Goal: Information Seeking & Learning: Learn about a topic

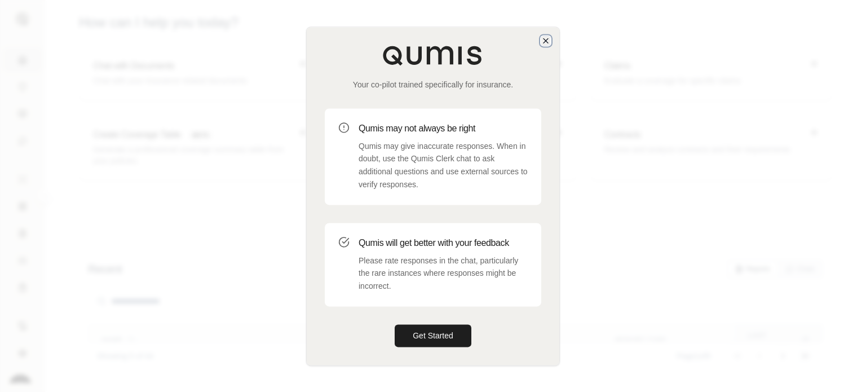
click at [546, 44] on icon "button" at bounding box center [545, 40] width 9 height 9
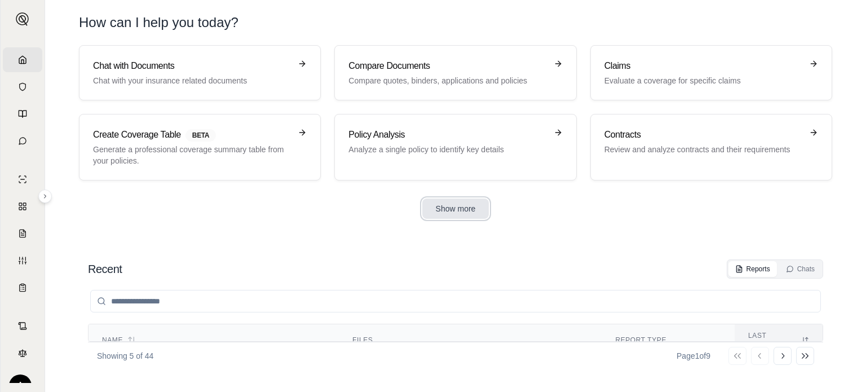
click at [476, 205] on button "Show more" at bounding box center [455, 208] width 67 height 20
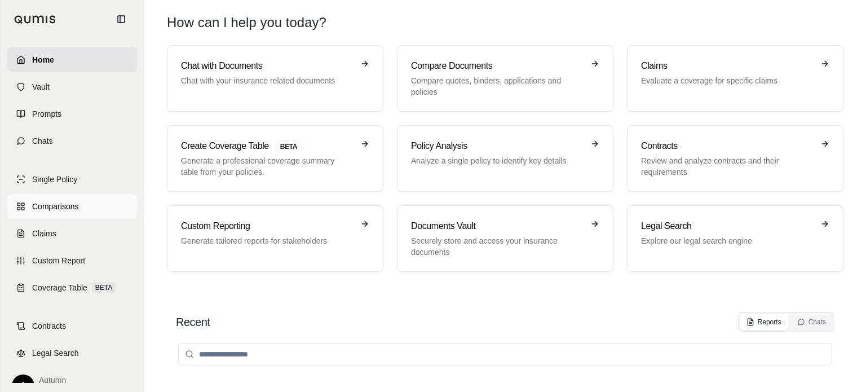
click at [56, 205] on span "Comparisons" at bounding box center [55, 206] width 46 height 11
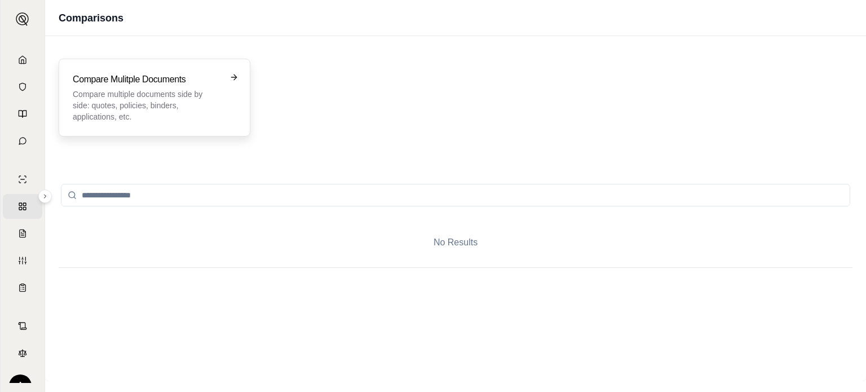
click at [191, 121] on p "Compare multiple documents side by side: quotes, policies, binders, application…" at bounding box center [147, 106] width 148 height 34
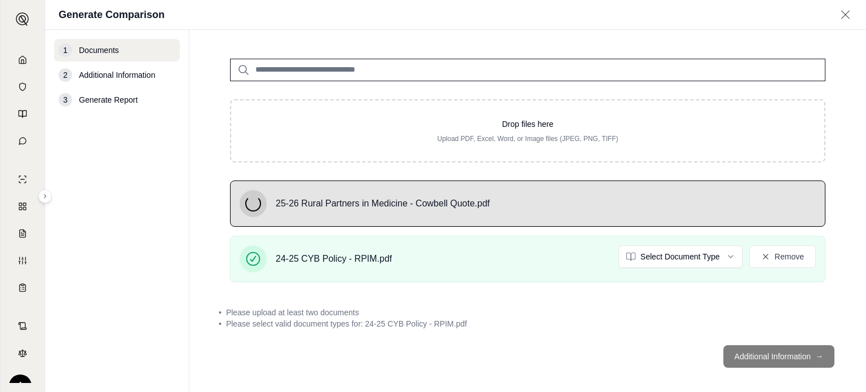
scroll to position [79, 0]
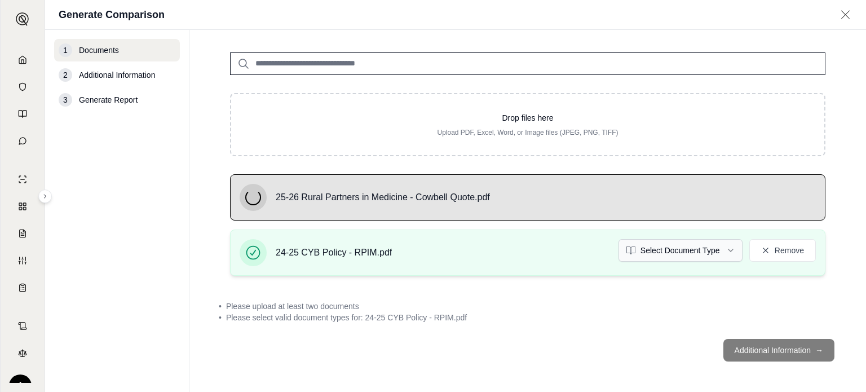
click at [682, 254] on html "Home Vault Prompts Chats Single Policy Comparisons Claims Custom Report Coverag…" at bounding box center [433, 196] width 866 height 392
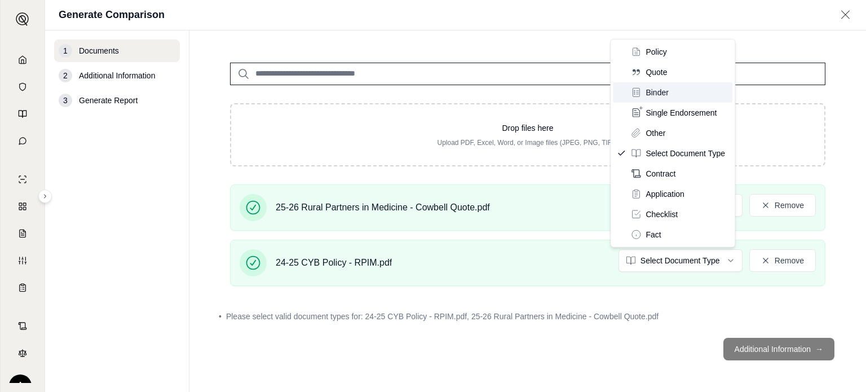
scroll to position [68, 0]
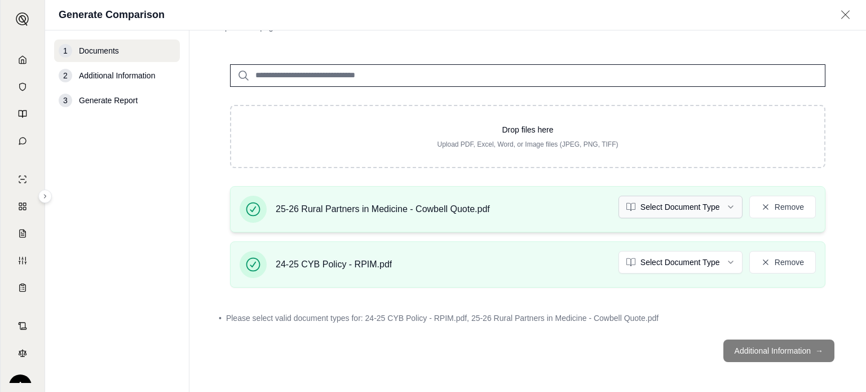
click at [668, 206] on html "Home Vault Prompts Chats Single Policy Comparisons Claims Custom Report Coverag…" at bounding box center [433, 196] width 866 height 392
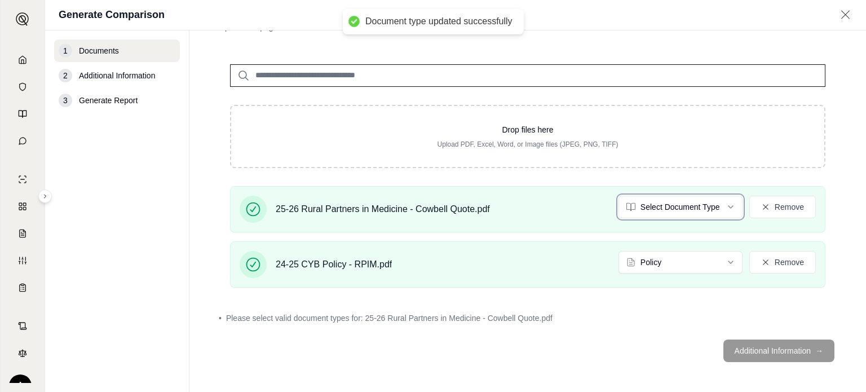
scroll to position [37, 0]
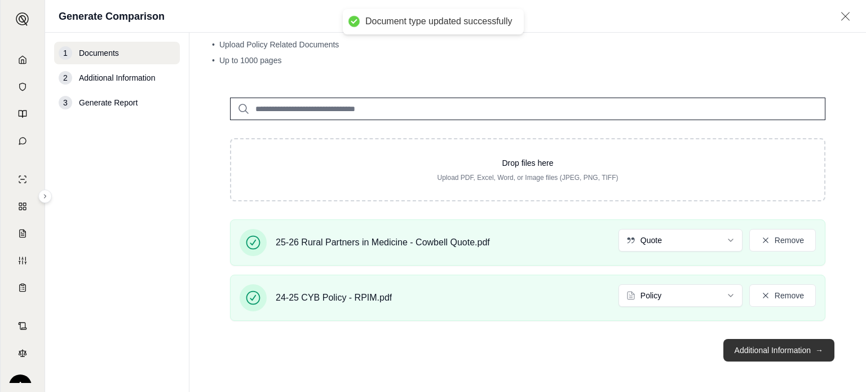
click at [760, 352] on button "Additional Information →" at bounding box center [779, 350] width 111 height 23
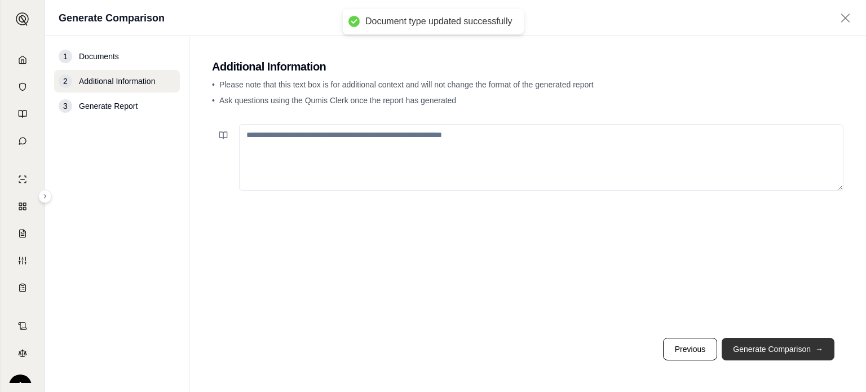
scroll to position [0, 0]
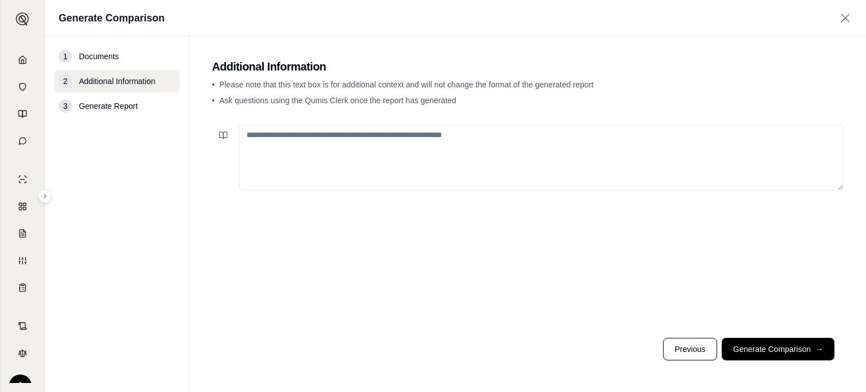
click at [343, 121] on div at bounding box center [528, 224] width 632 height 209
click at [343, 136] on textarea at bounding box center [541, 157] width 605 height 67
click at [289, 142] on textarea "To enrich screen reader interactions, please activate Accessibility in Grammarl…" at bounding box center [541, 157] width 605 height 67
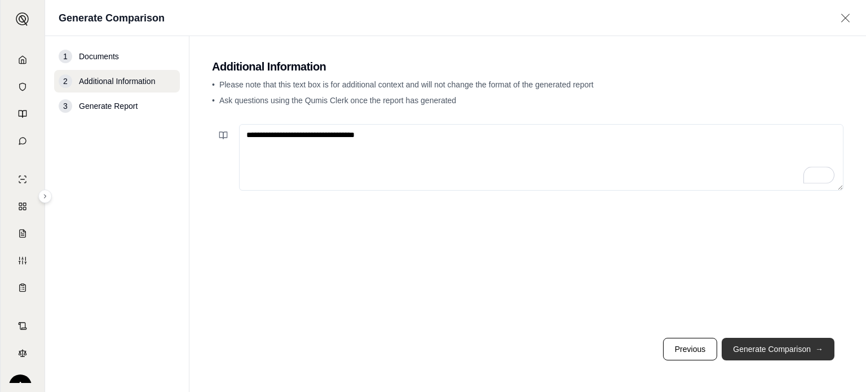
type textarea "**********"
click at [773, 349] on button "Generate Comparison →" at bounding box center [778, 349] width 113 height 23
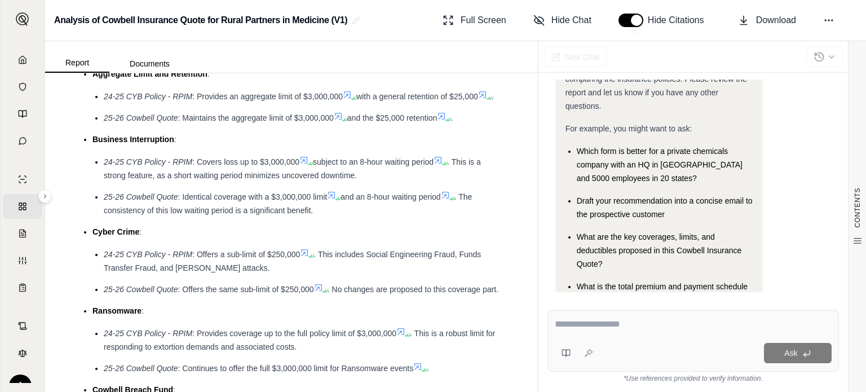
scroll to position [1607, 0]
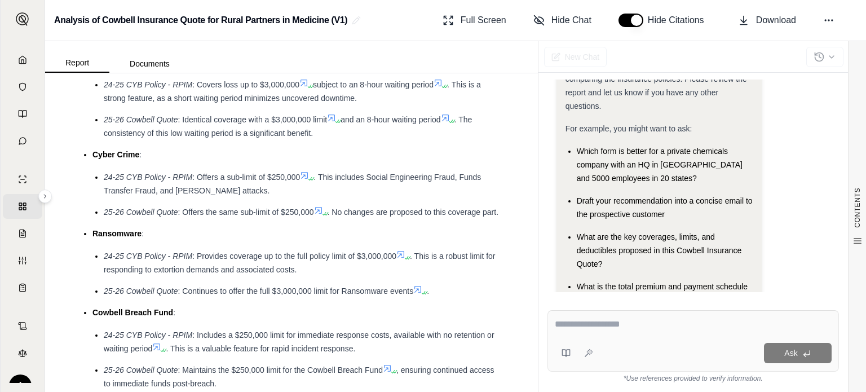
drag, startPoint x: 535, startPoint y: 108, endPoint x: 539, endPoint y: 271, distance: 163.0
click at [539, 271] on div "Hi Autumn 👋 - We have generated a report comparing the insurance policies. Plea…" at bounding box center [694, 185] width 310 height 231
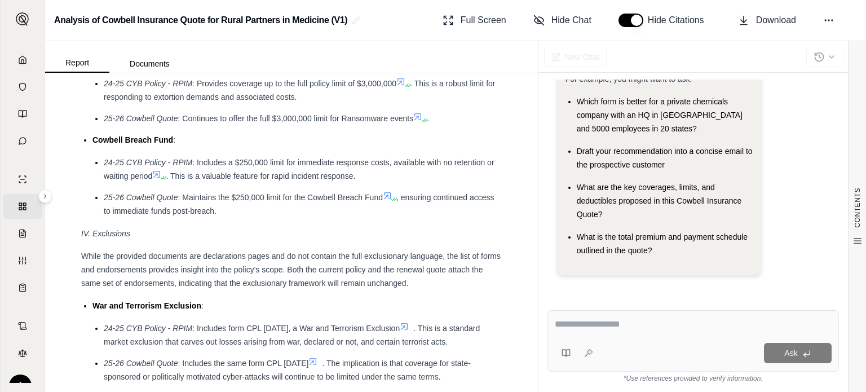
scroll to position [1779, 0]
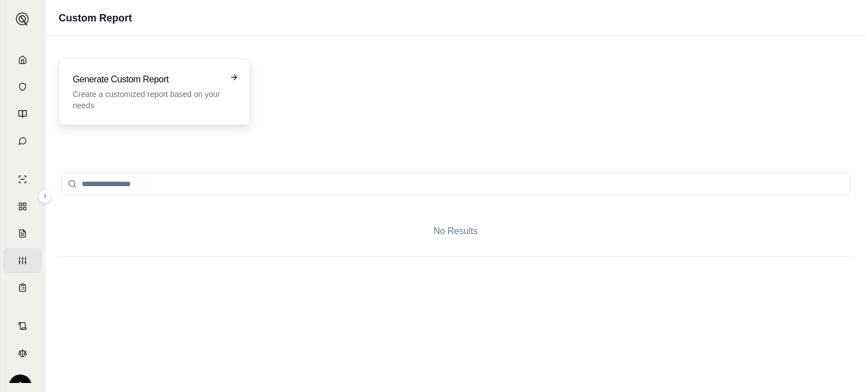
click at [103, 96] on p "Create a customized report based on your needs" at bounding box center [147, 100] width 148 height 23
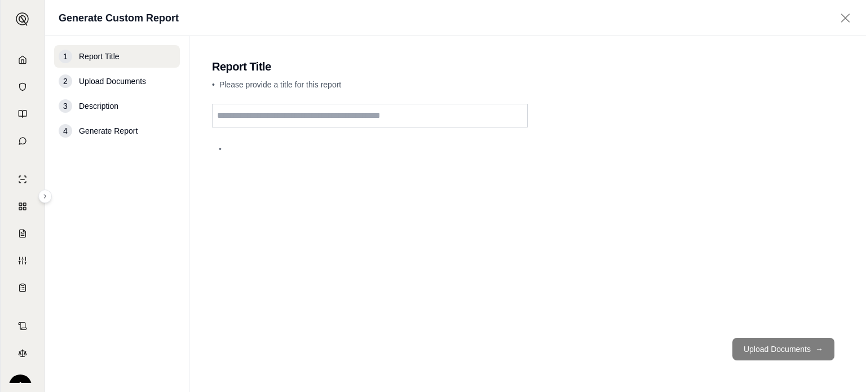
click at [262, 118] on input "text" at bounding box center [370, 116] width 316 height 24
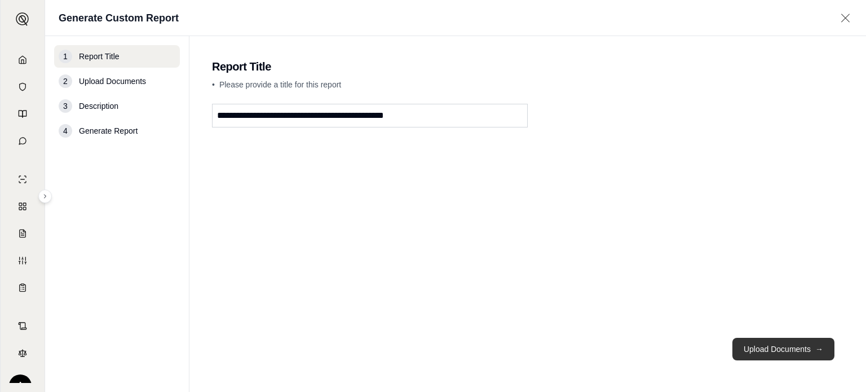
type input "**********"
click at [787, 341] on button "Upload Documents →" at bounding box center [784, 349] width 102 height 23
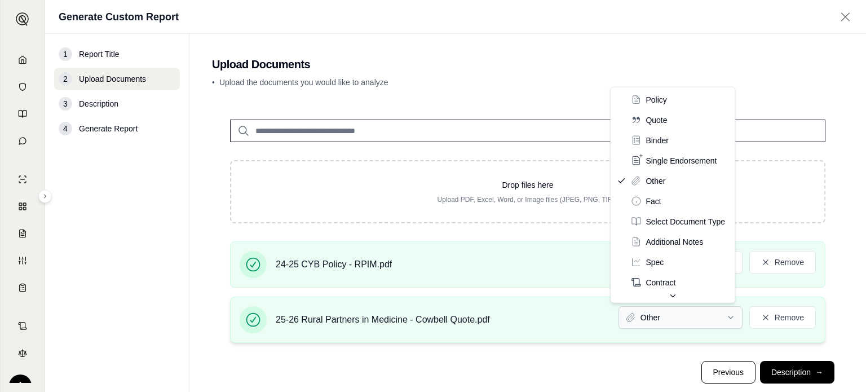
click at [677, 316] on html "Home Vault Prompts Chats Single Policy Comparisons Claims Custom Report Coverag…" at bounding box center [433, 196] width 866 height 392
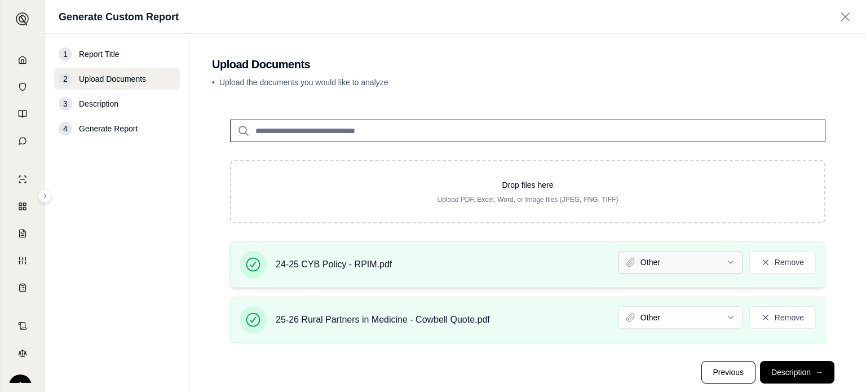
click at [644, 272] on html "Home Vault Prompts Chats Single Policy Comparisons Claims Custom Report Coverag…" at bounding box center [433, 196] width 866 height 392
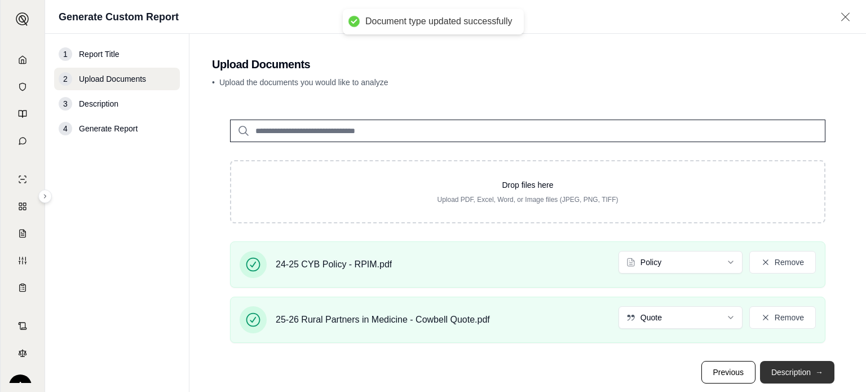
click at [780, 374] on button "Description →" at bounding box center [797, 372] width 74 height 23
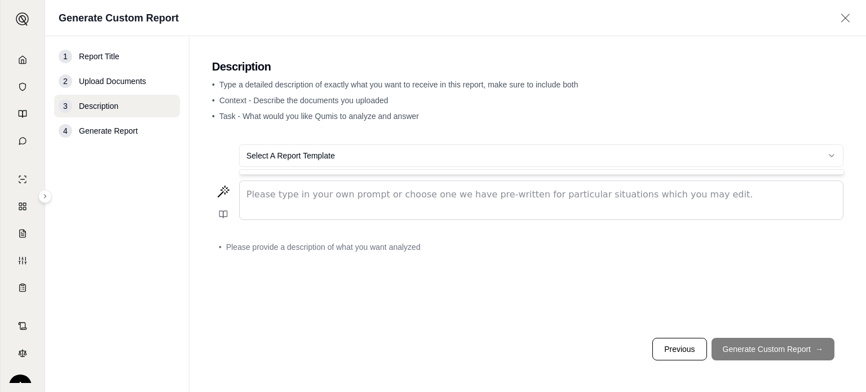
click at [307, 155] on html "Document type updated successfully Home Vault Prompts Chats Single Policy Compa…" at bounding box center [433, 196] width 866 height 392
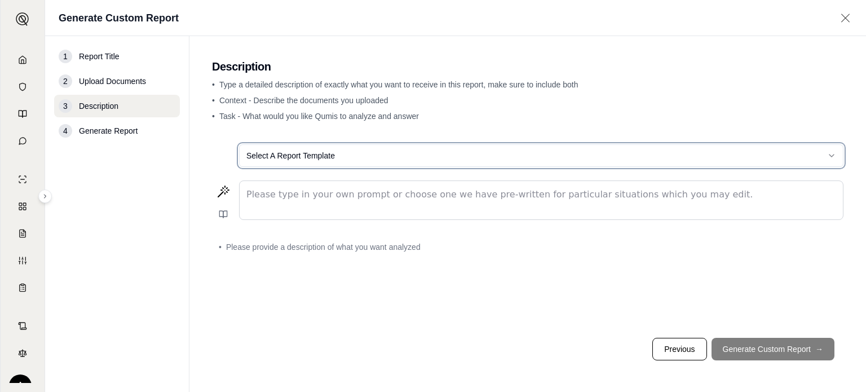
click at [307, 155] on html "Home Vault Prompts Chats Single Policy Comparisons Claims Custom Report Coverag…" at bounding box center [433, 196] width 866 height 392
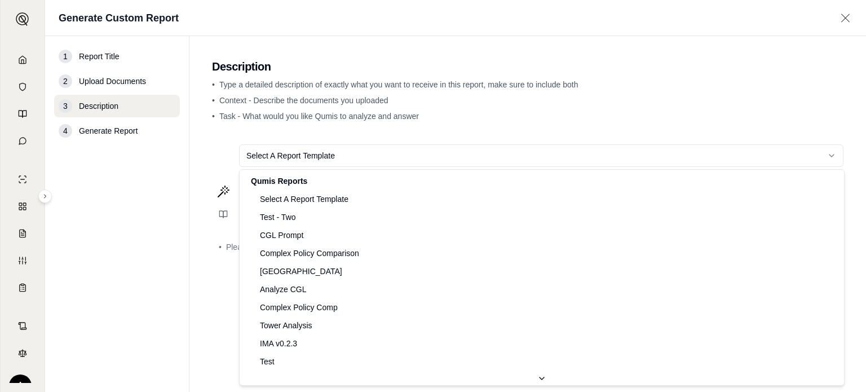
click at [502, 152] on html "Home Vault Prompts Chats Single Policy Comparisons Claims Custom Report Coverag…" at bounding box center [433, 196] width 866 height 392
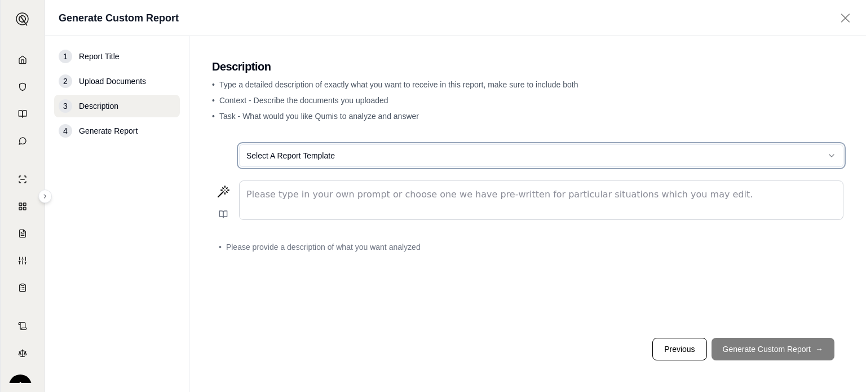
click at [199, 297] on html "Home Vault Prompts Chats Single Policy Comparisons Claims Custom Report Coverag…" at bounding box center [433, 196] width 866 height 392
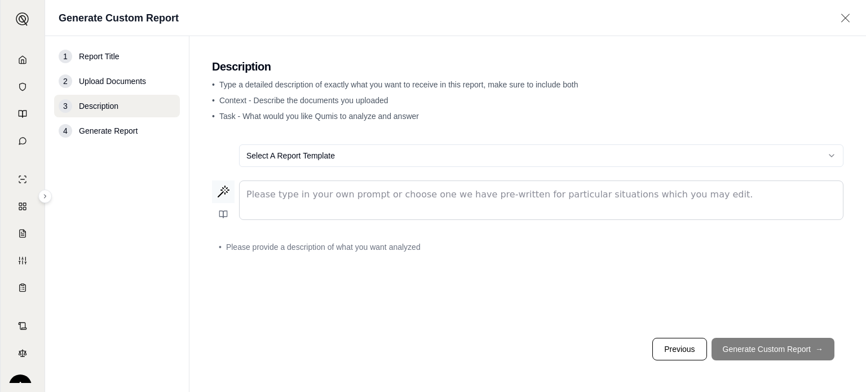
click at [223, 192] on icon at bounding box center [220, 194] width 5 height 5
click at [367, 148] on html "Home Vault Prompts Chats Single Policy Comparisons Claims Custom Report Coverag…" at bounding box center [433, 196] width 866 height 392
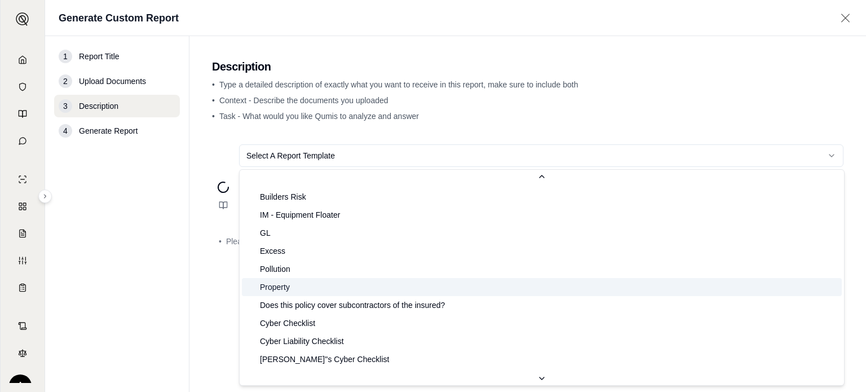
scroll to position [282, 0]
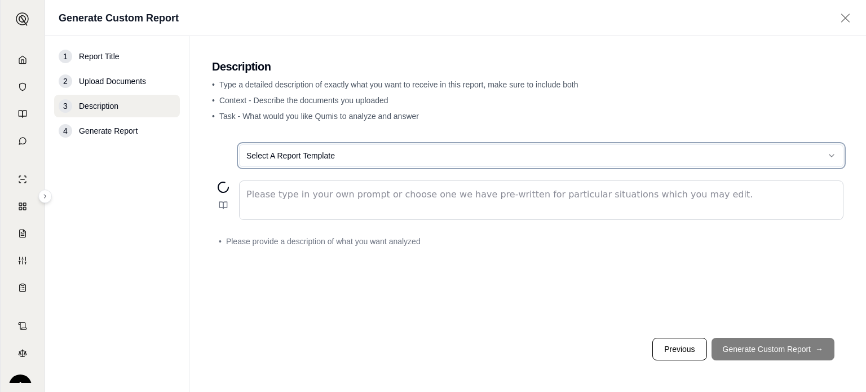
click at [213, 316] on html "Home Vault Prompts Chats Single Policy Comparisons Claims Custom Report Coverag…" at bounding box center [433, 196] width 866 height 392
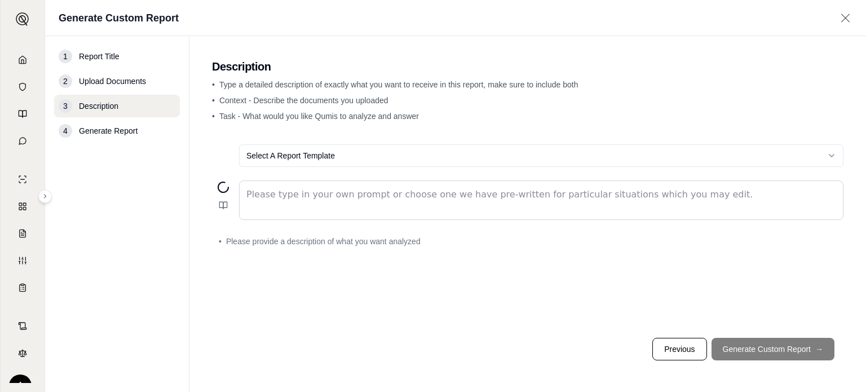
click at [101, 51] on span "Report Title" at bounding box center [99, 56] width 41 height 11
click at [665, 356] on button "Previous" at bounding box center [679, 349] width 54 height 23
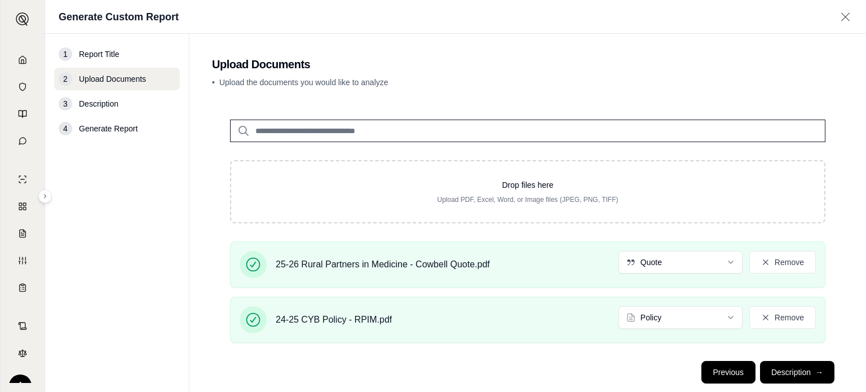
click at [717, 372] on button "Previous" at bounding box center [729, 372] width 54 height 23
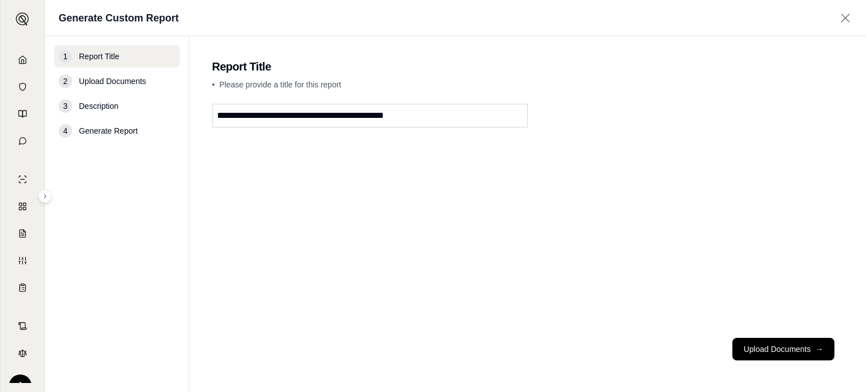
click at [342, 112] on input "**********" at bounding box center [370, 116] width 316 height 24
drag, startPoint x: 357, startPoint y: 113, endPoint x: 178, endPoint y: 113, distance: 179.3
click at [178, 113] on div "**********" at bounding box center [455, 214] width 821 height 356
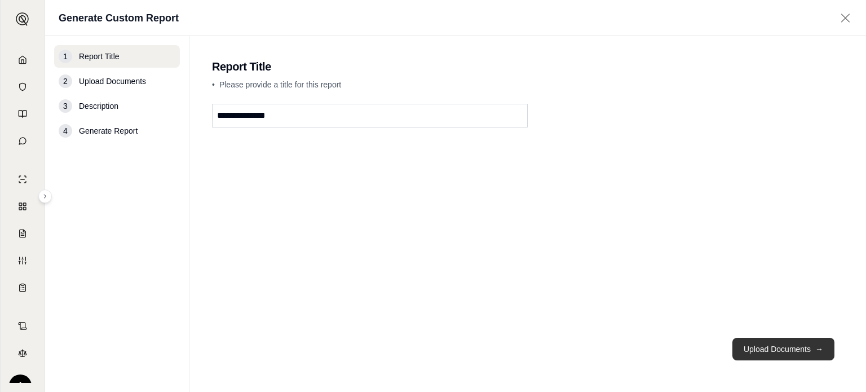
type input "**********"
click at [742, 352] on button "Upload Documents →" at bounding box center [784, 349] width 102 height 23
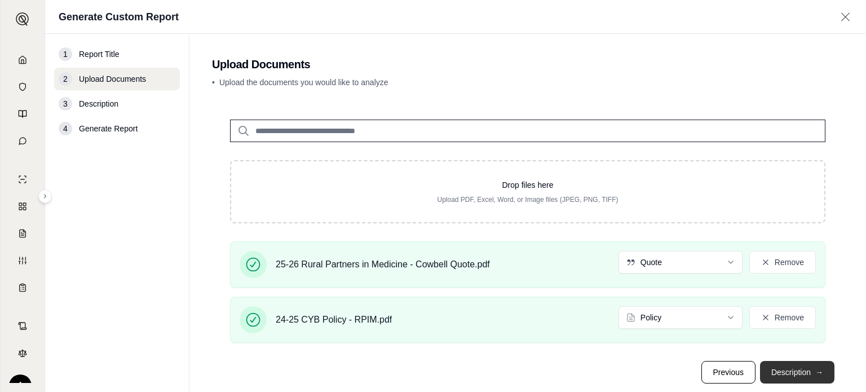
click at [796, 376] on button "Description →" at bounding box center [797, 372] width 74 height 23
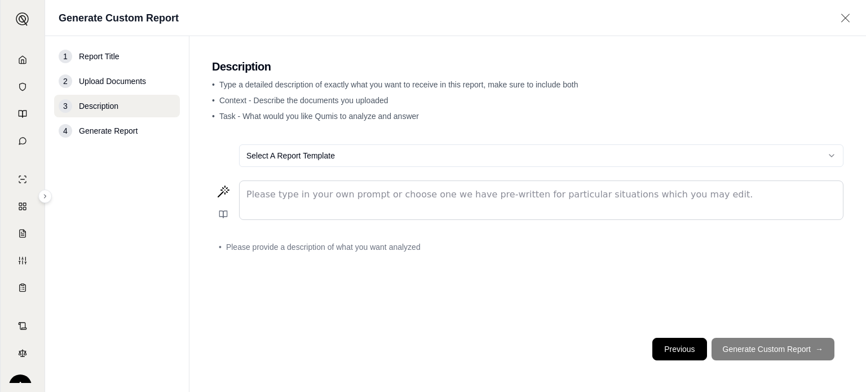
click at [692, 354] on button "Previous" at bounding box center [679, 349] width 54 height 23
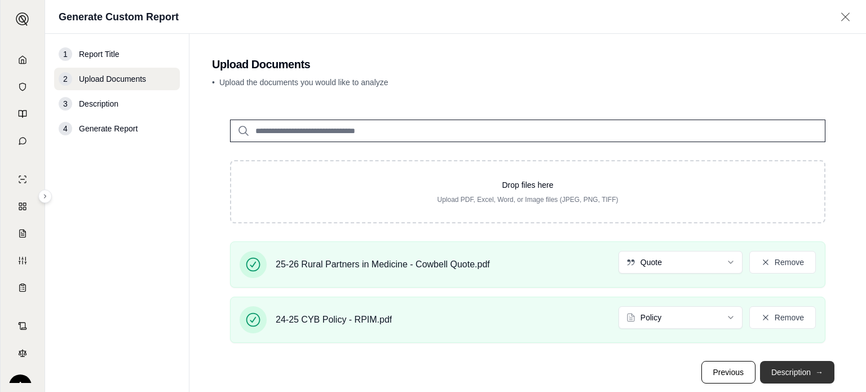
click at [784, 361] on button "Description →" at bounding box center [797, 372] width 74 height 23
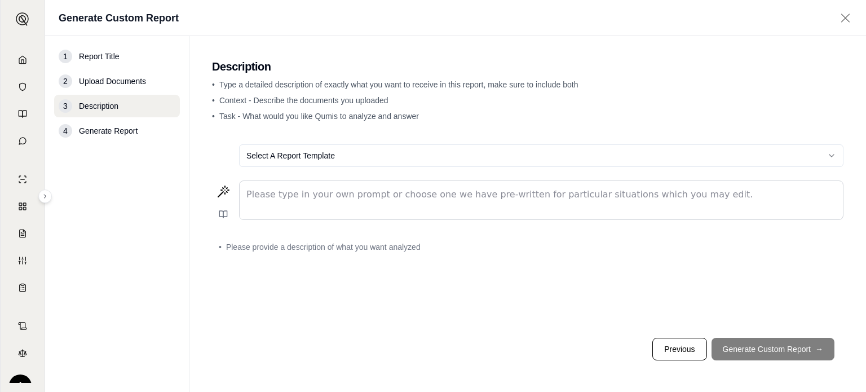
click at [308, 206] on div "editable markdown" at bounding box center [541, 200] width 603 height 38
click at [411, 199] on p "To enrich screen reader interactions, please activate Accessibility in Grammarl…" at bounding box center [541, 195] width 590 height 14
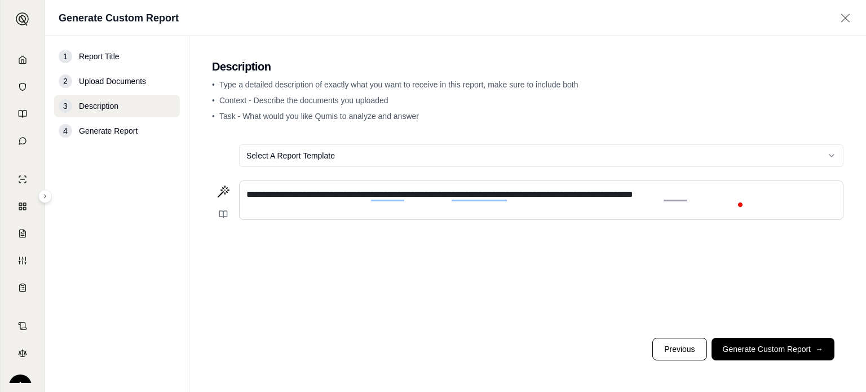
click at [314, 211] on div "**********" at bounding box center [541, 200] width 603 height 38
click at [332, 216] on div "**********" at bounding box center [541, 200] width 603 height 38
click at [328, 197] on span "**********" at bounding box center [439, 194] width 387 height 8
click at [253, 198] on span "**********" at bounding box center [439, 194] width 387 height 8
click at [244, 196] on div "**********" at bounding box center [541, 200] width 603 height 38
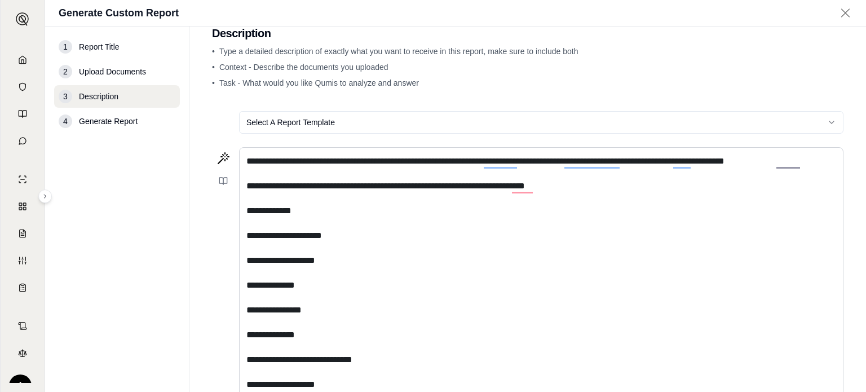
scroll to position [47, 0]
